Goal: Obtain resource: Obtain resource

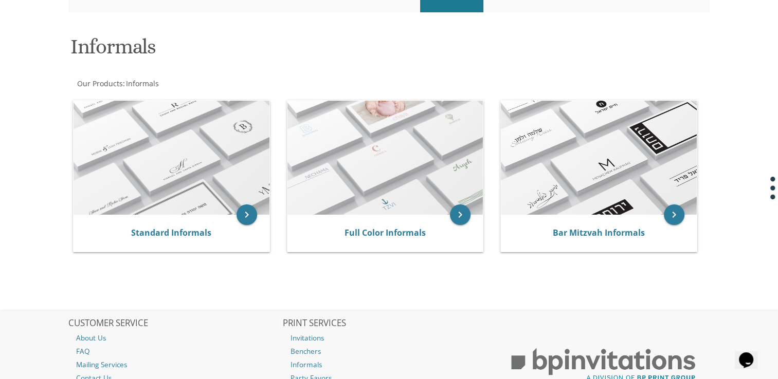
scroll to position [131, 0]
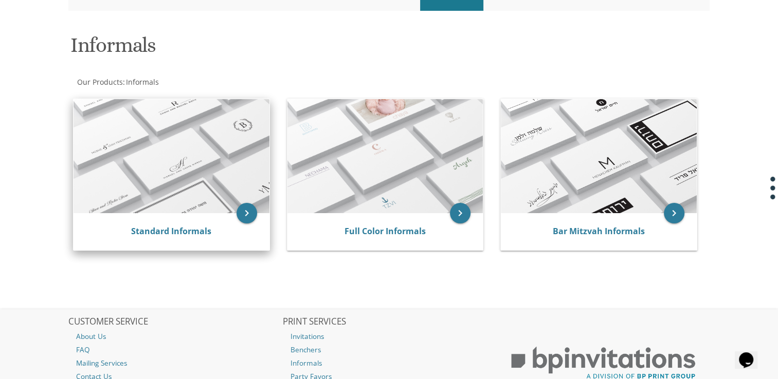
click at [164, 148] on img at bounding box center [171, 156] width 196 height 114
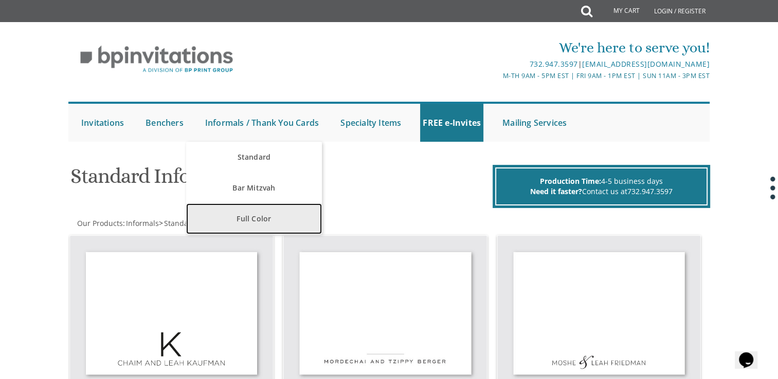
click at [260, 221] on link "Full Color" at bounding box center [253, 219] width 135 height 31
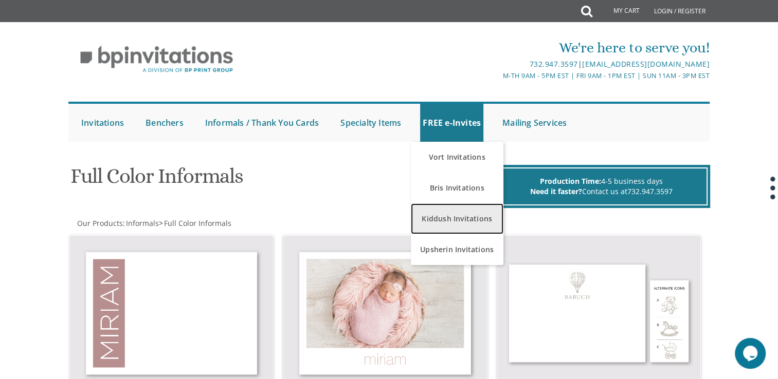
click at [469, 224] on link "Kiddush Invitations" at bounding box center [457, 219] width 93 height 31
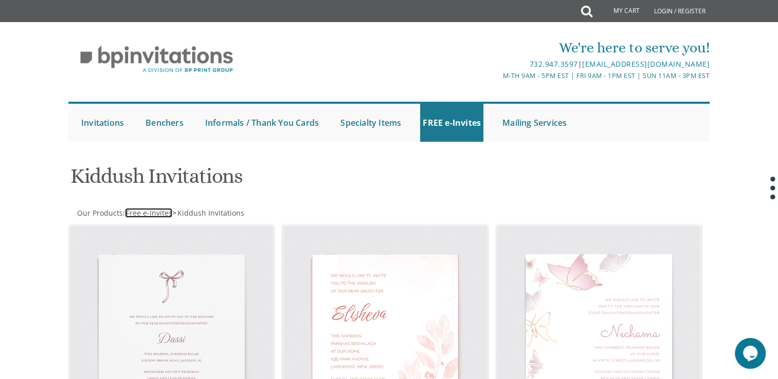
click at [150, 211] on span "Free e-Invites" at bounding box center [149, 213] width 46 height 10
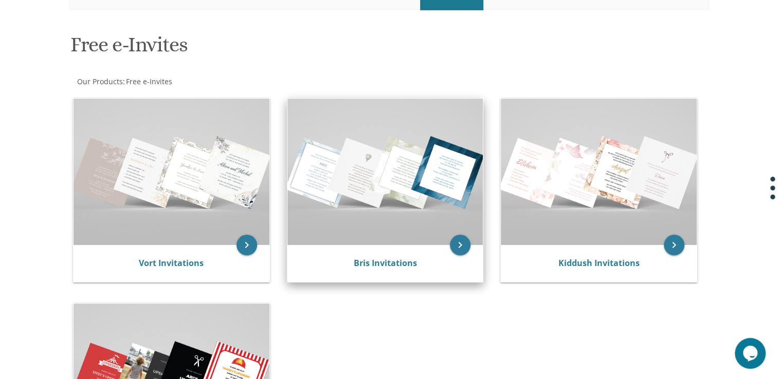
scroll to position [132, 0]
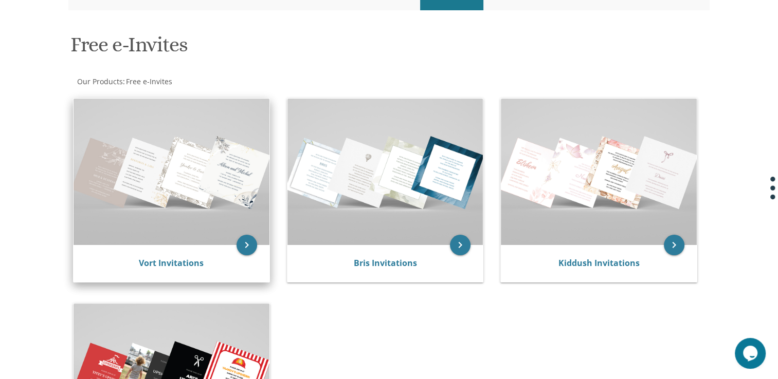
click at [222, 201] on img at bounding box center [171, 172] width 196 height 146
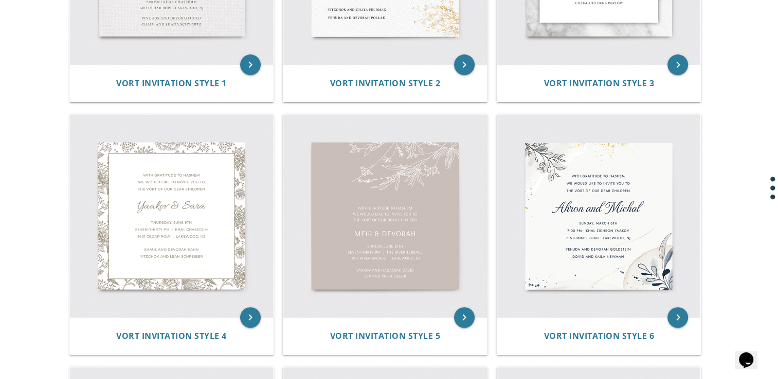
scroll to position [374, 0]
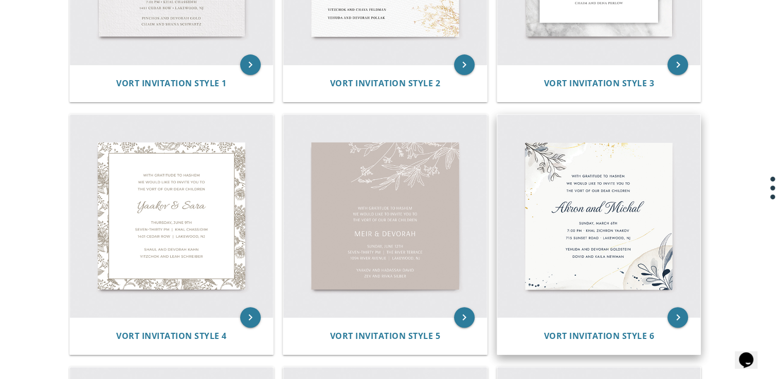
click at [607, 242] on img at bounding box center [599, 217] width 204 height 204
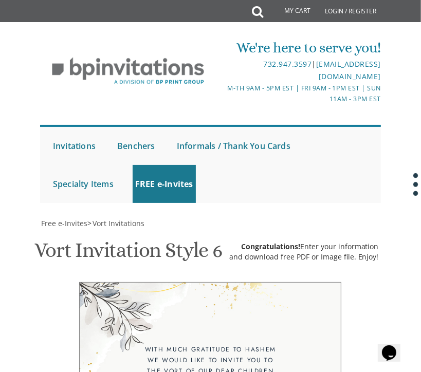
scroll to position [440, 0]
drag, startPoint x: 267, startPoint y: 209, endPoint x: 254, endPoint y: 171, distance: 40.3
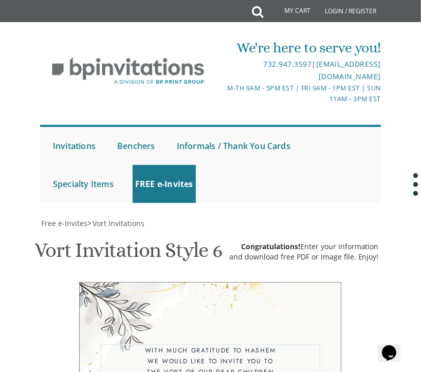
type textarea "I'd like to invite you to join me on the occasion of my becoming a"
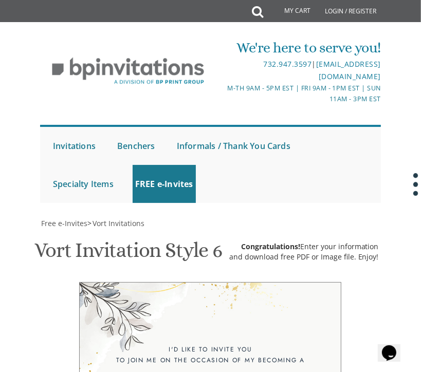
scroll to position [430, 0]
drag, startPoint x: 229, startPoint y: 263, endPoint x: 161, endPoint y: 266, distance: 68.5
type textarea "Bas Mitzvah"
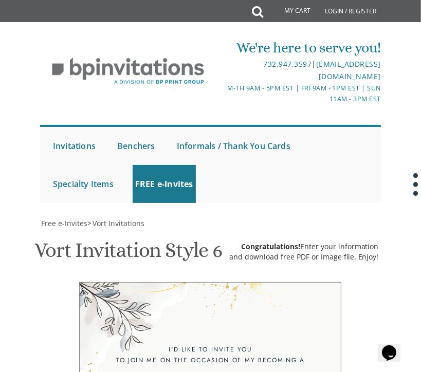
type textarea "Wednesday, Aug 27th at 7:30 PM 56 W Spruce Street Can't wait to see you! RSVP 7…"
drag, startPoint x: 270, startPoint y: 353, endPoint x: 168, endPoint y: 336, distance: 104.3
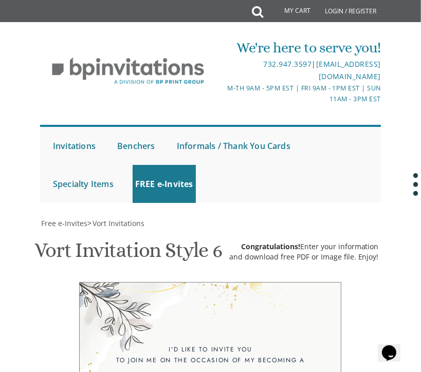
drag, startPoint x: 266, startPoint y: 327, endPoint x: 140, endPoint y: 298, distance: 129.8
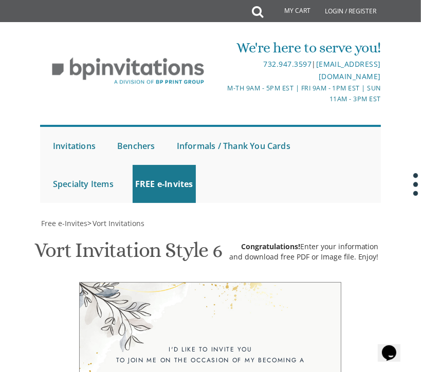
type textarea "Miriam Haut"
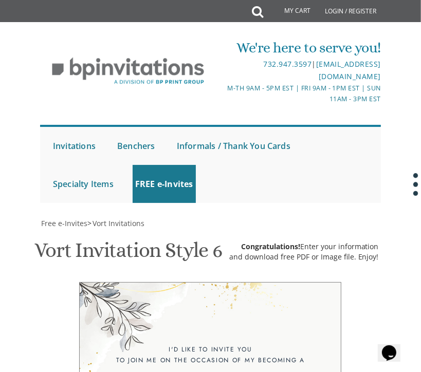
select select "40px"
paste input "r"
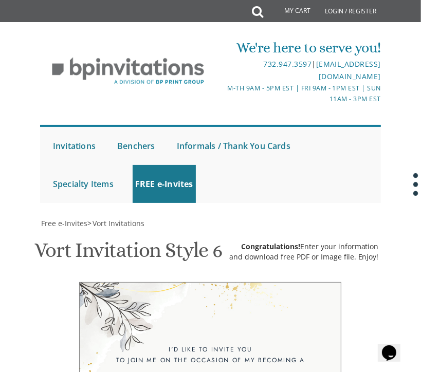
type input "r"
type input "sara.haut@gmail.com"
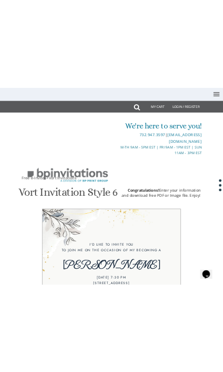
scroll to position [311, 0]
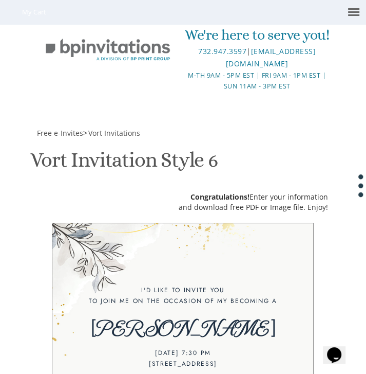
scroll to position [44, 0]
click at [297, 192] on div "Congratulations! Enter your information" at bounding box center [254, 197] width 150 height 10
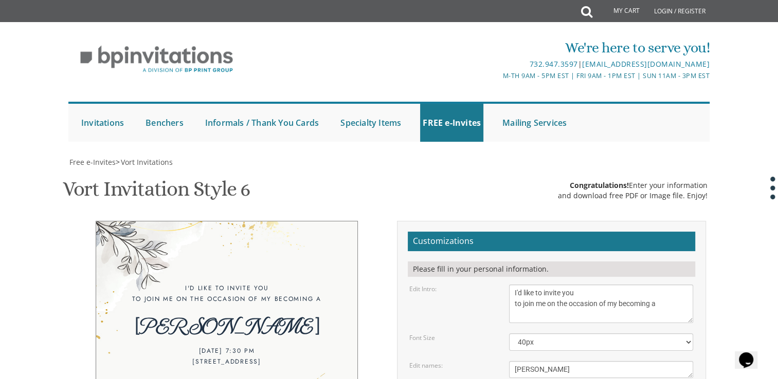
scroll to position [466, 0]
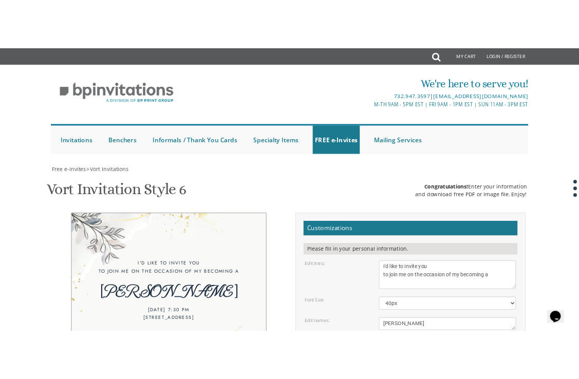
scroll to position [314, 0]
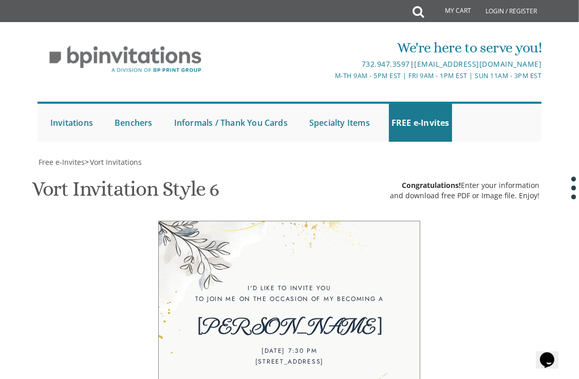
scroll to position [694, 0]
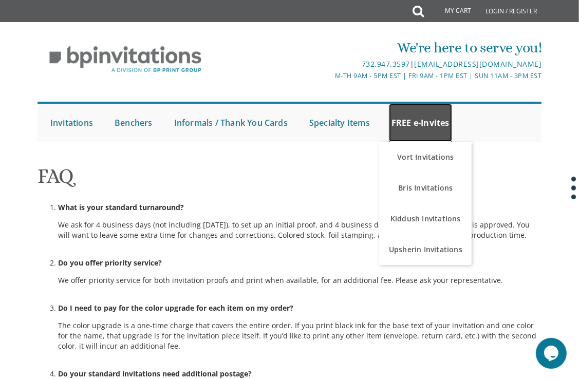
click at [413, 122] on link "FREE e-Invites" at bounding box center [420, 123] width 63 height 38
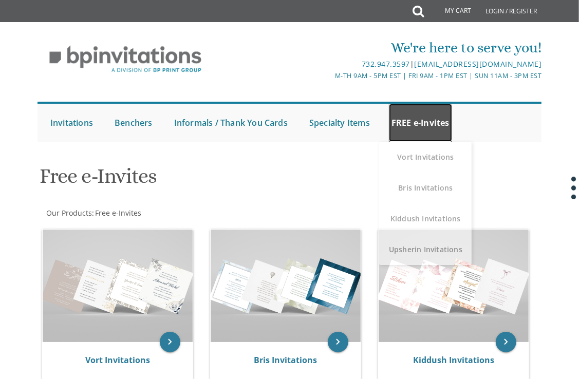
click at [415, 121] on link "FREE e-Invites" at bounding box center [420, 123] width 63 height 38
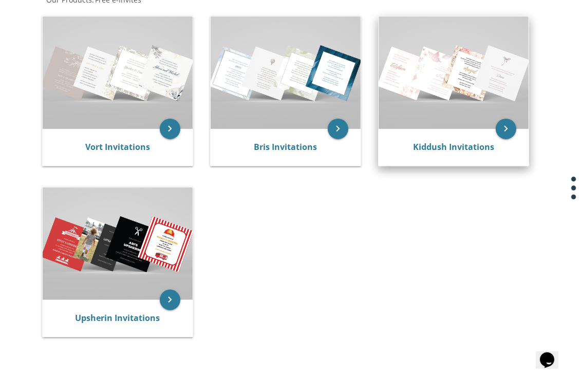
scroll to position [224, 0]
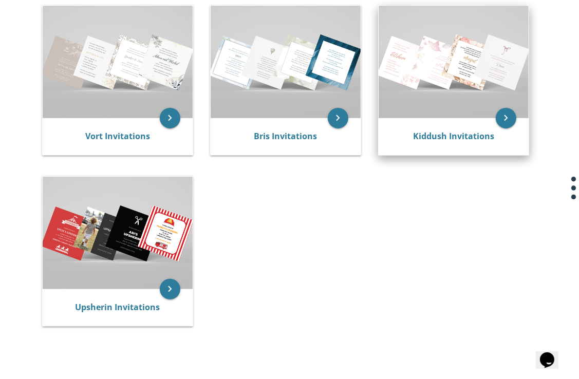
click at [433, 64] on img at bounding box center [454, 62] width 150 height 113
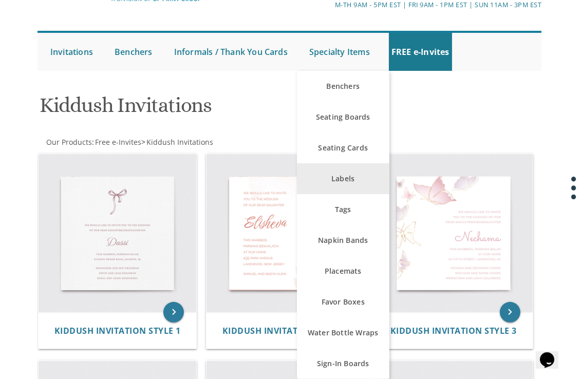
scroll to position [70, 0]
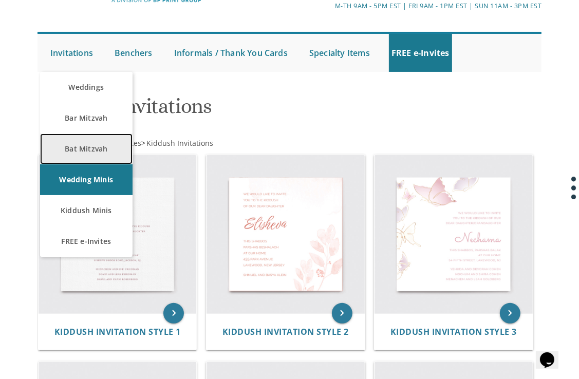
click at [91, 146] on link "Bat Mitzvah" at bounding box center [86, 149] width 93 height 31
